Goal: Communication & Community: Answer question/provide support

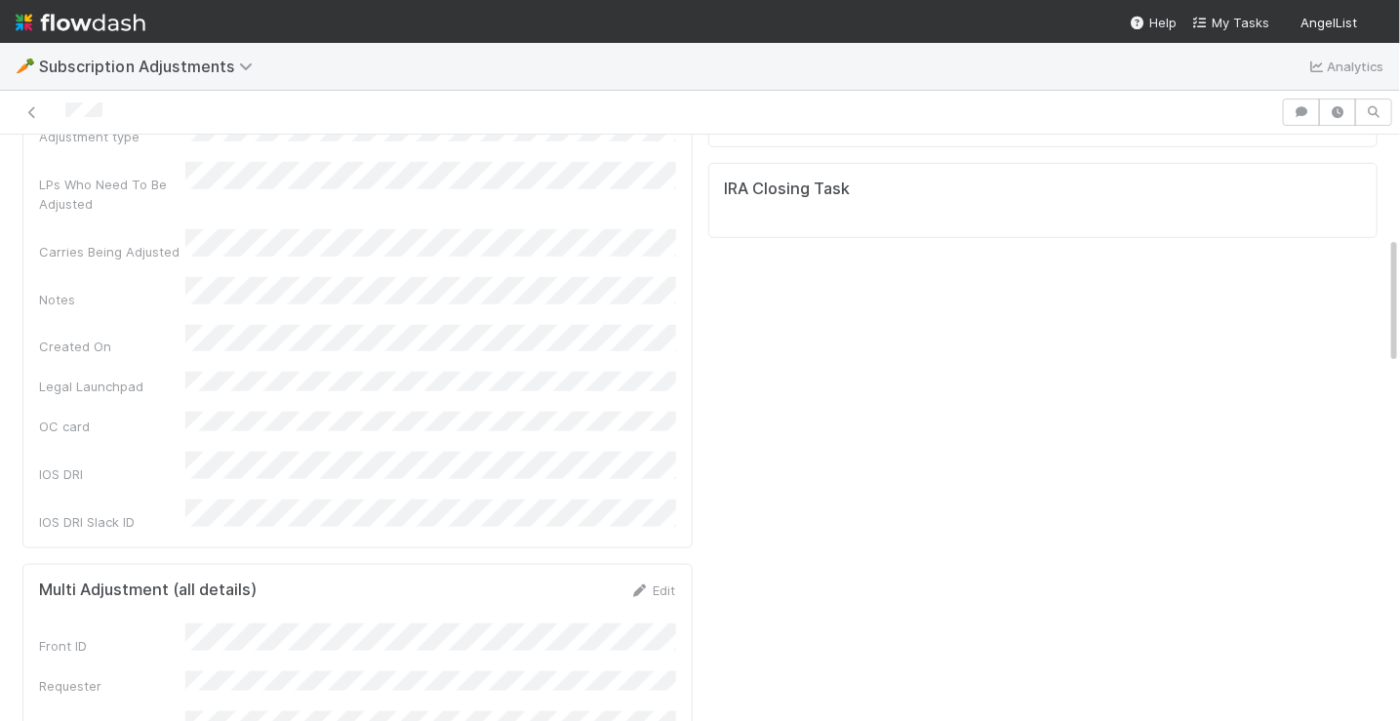
scroll to position [460, 0]
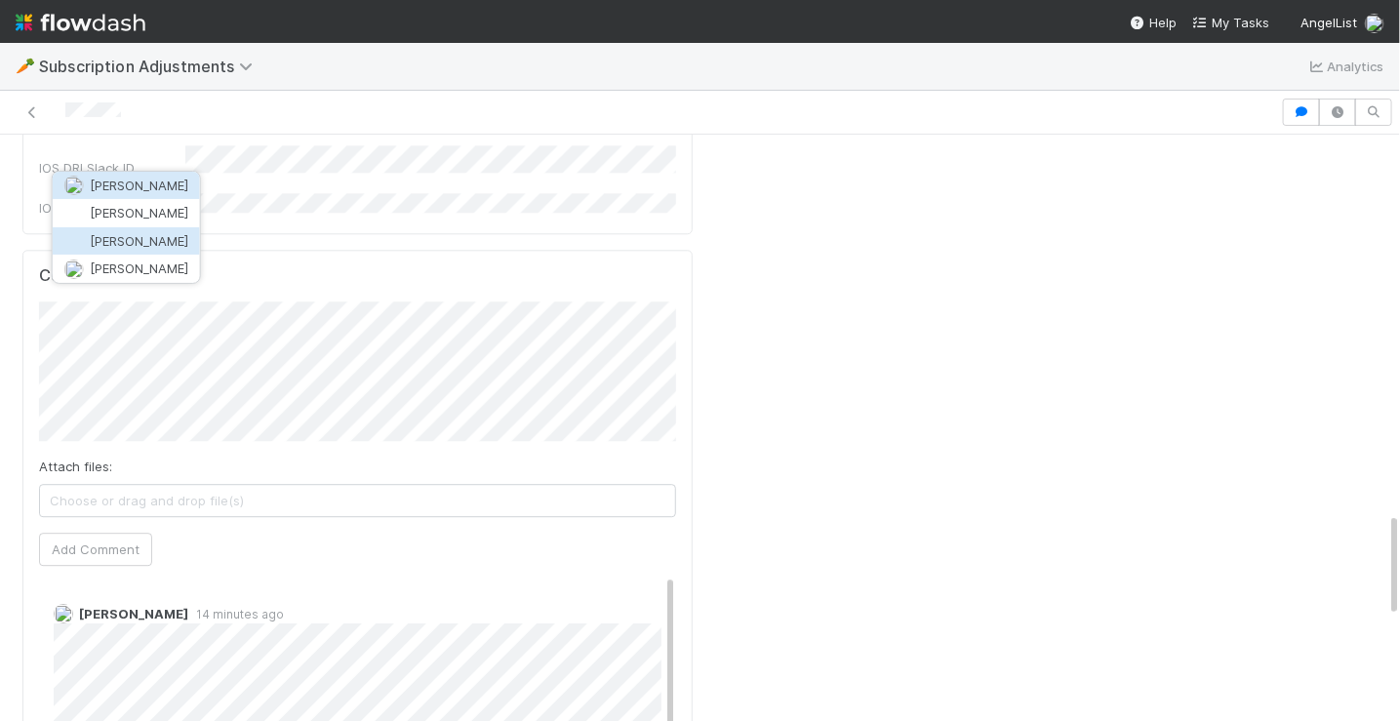
click at [157, 234] on span "Alix Hashagen" at bounding box center [139, 241] width 99 height 16
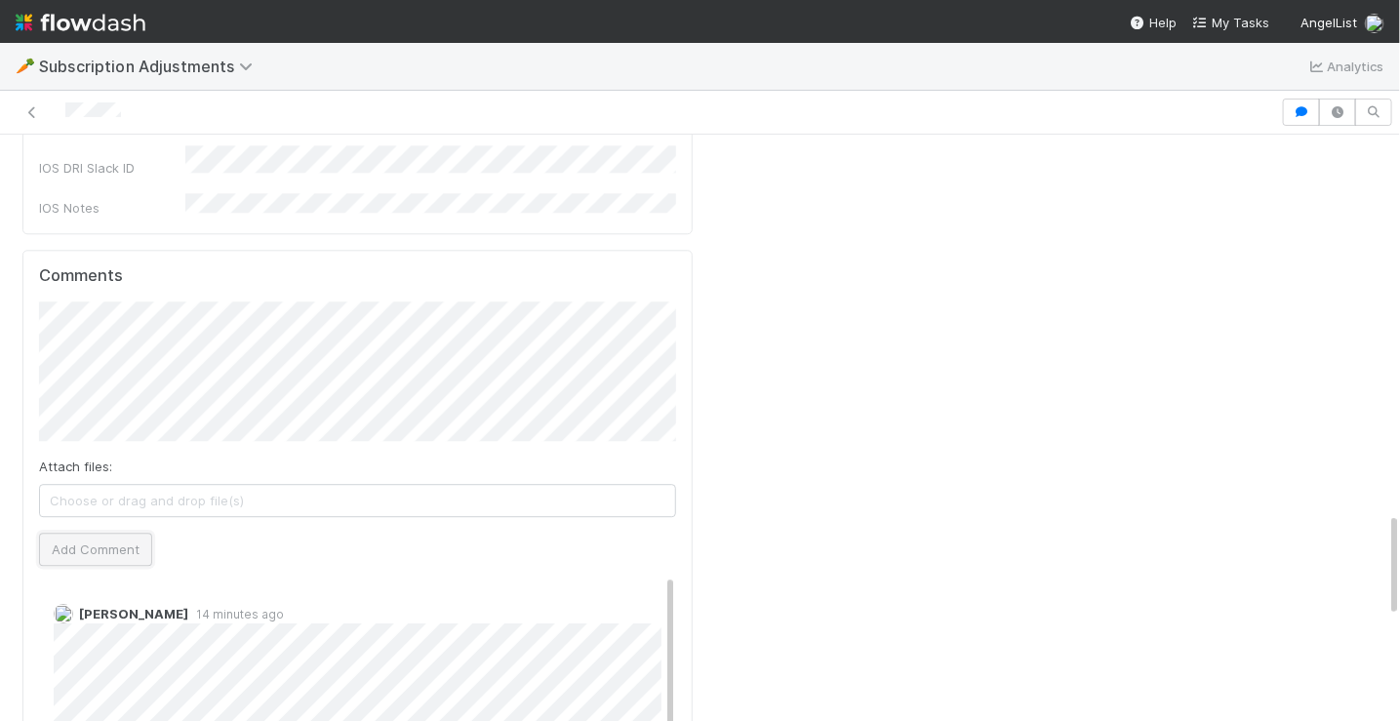
click at [105, 533] on button "Add Comment" at bounding box center [95, 549] width 113 height 33
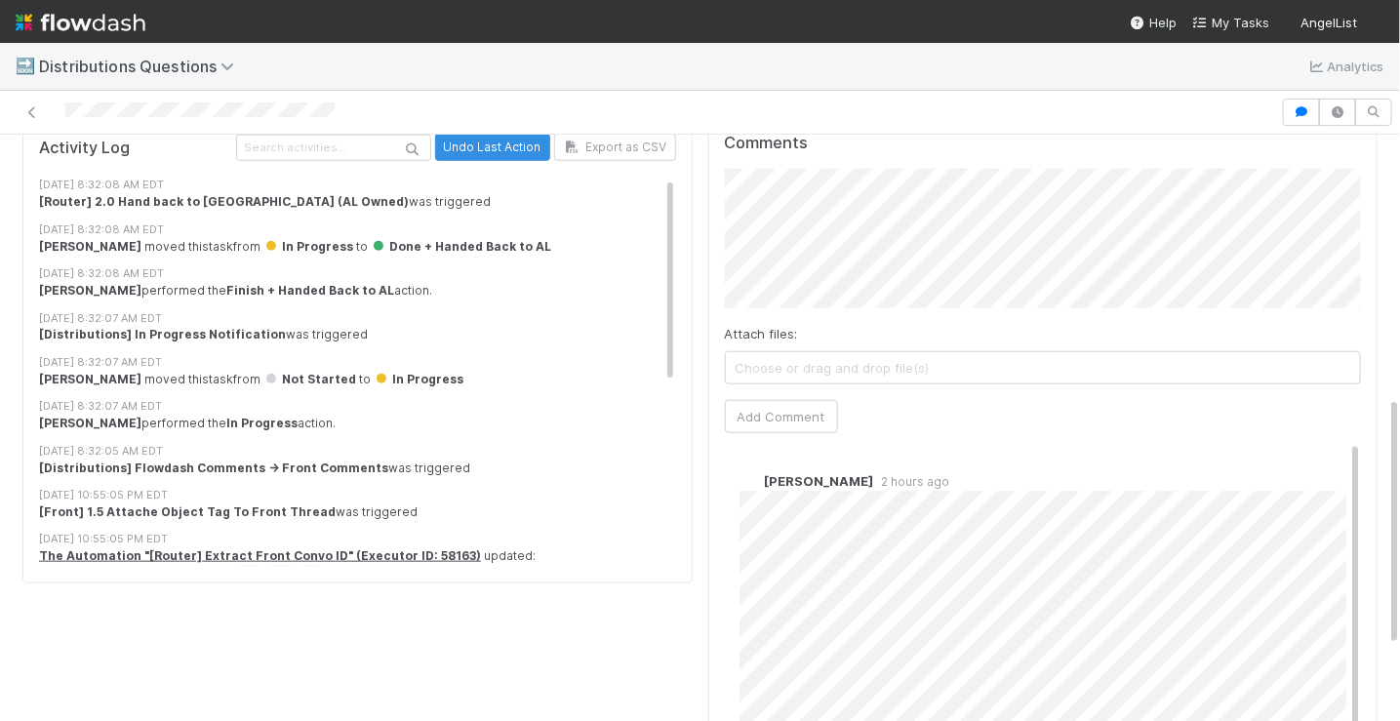
scroll to position [590, 0]
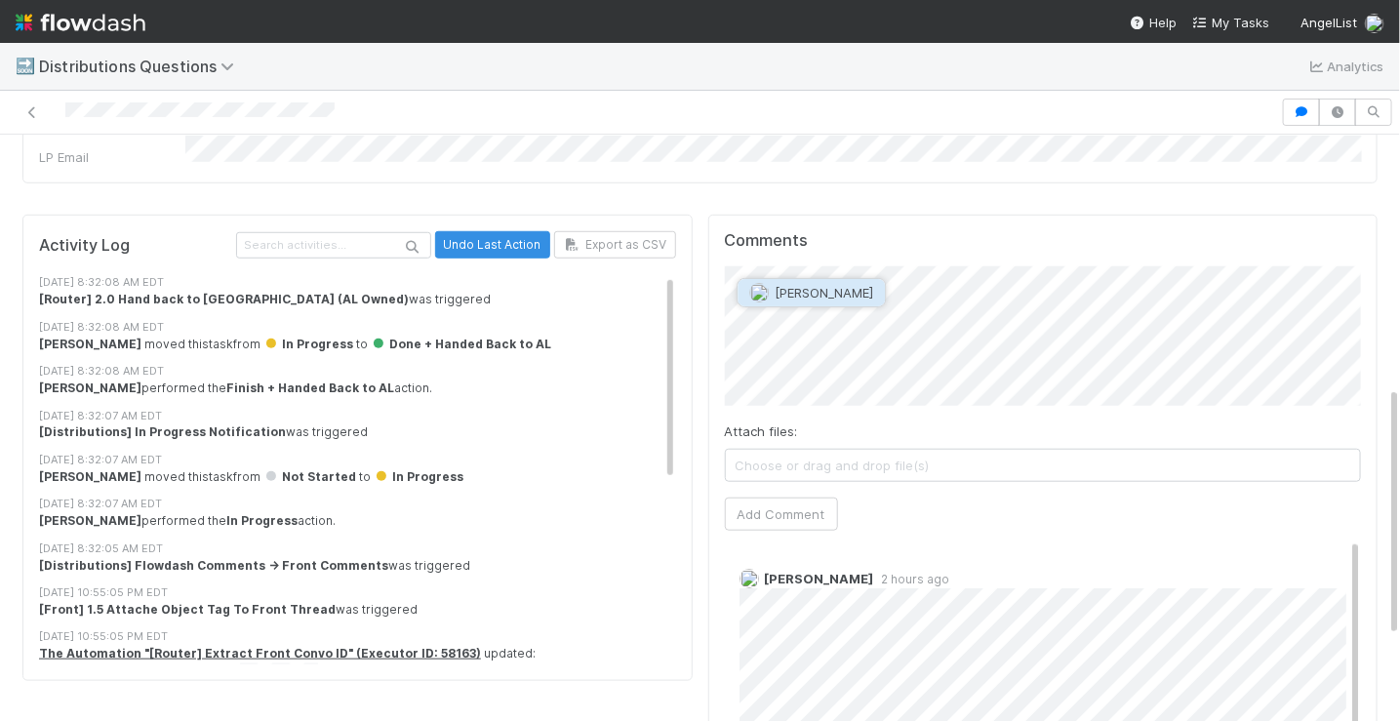
click at [793, 294] on span "[PERSON_NAME]" at bounding box center [823, 293] width 99 height 16
